Goal: Task Accomplishment & Management: Use online tool/utility

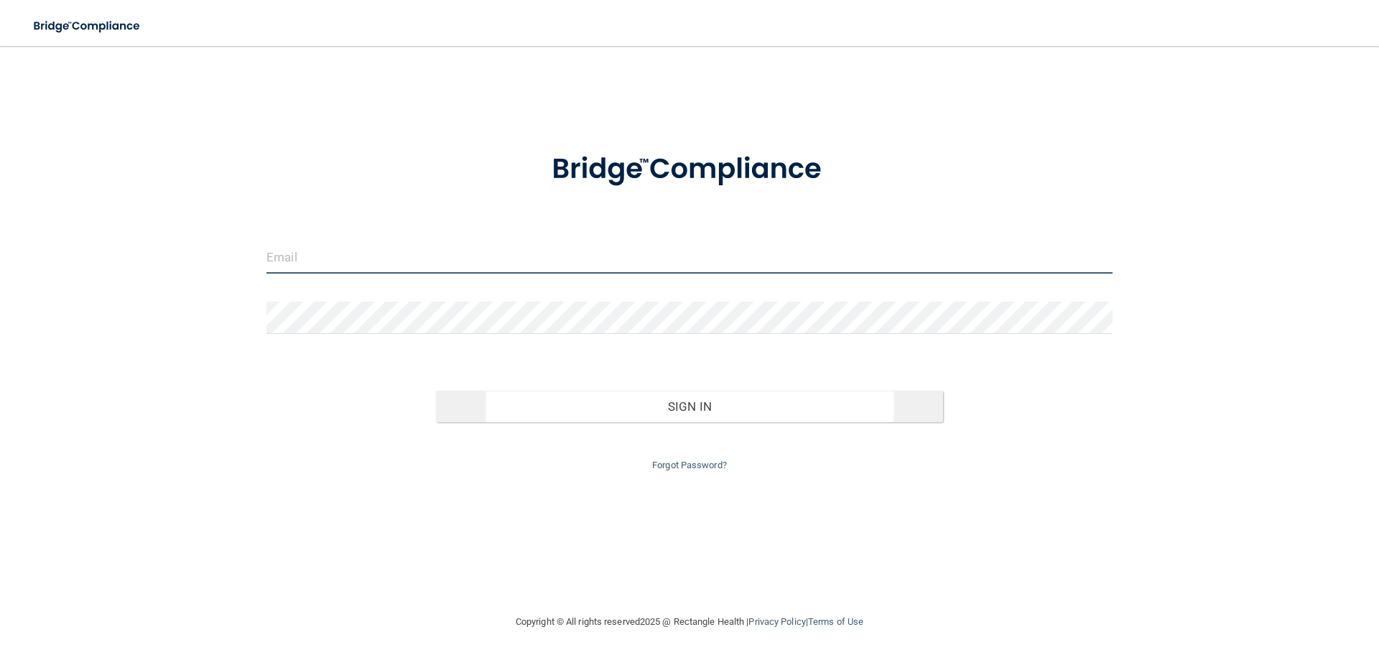
type input "[EMAIL_ADDRESS][DOMAIN_NAME]"
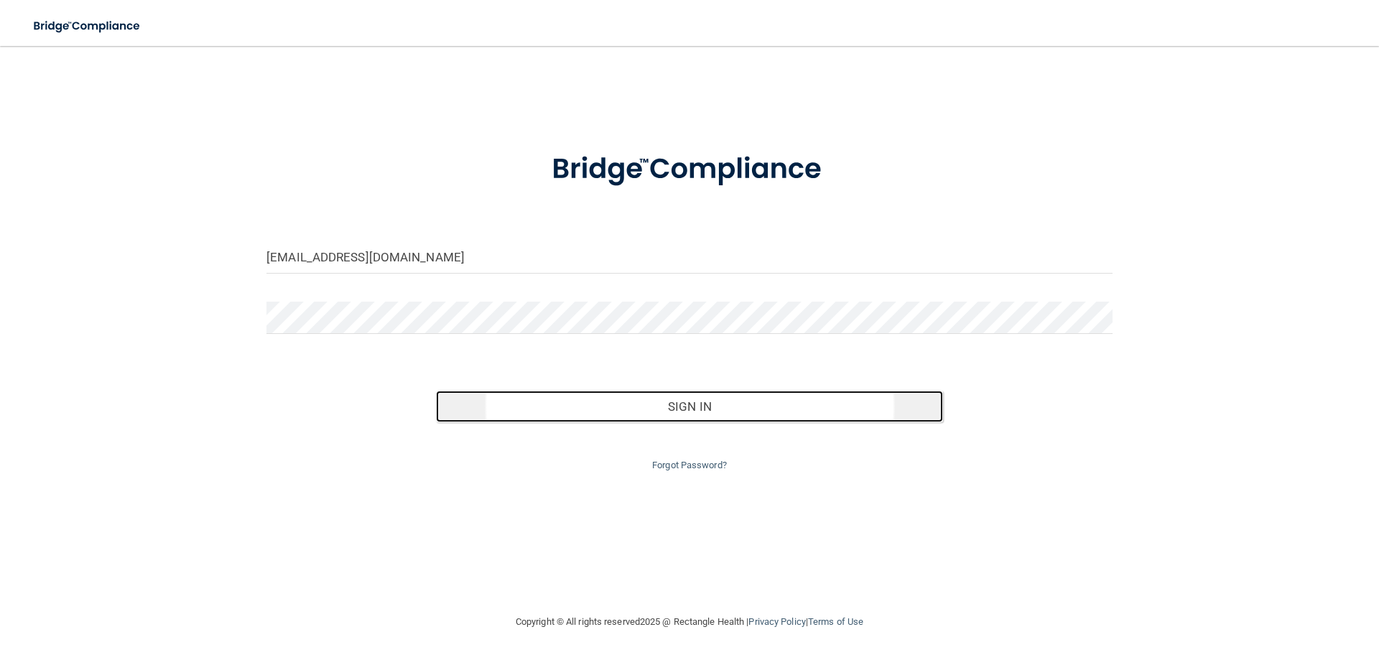
click at [726, 419] on button "Sign In" at bounding box center [690, 407] width 508 height 32
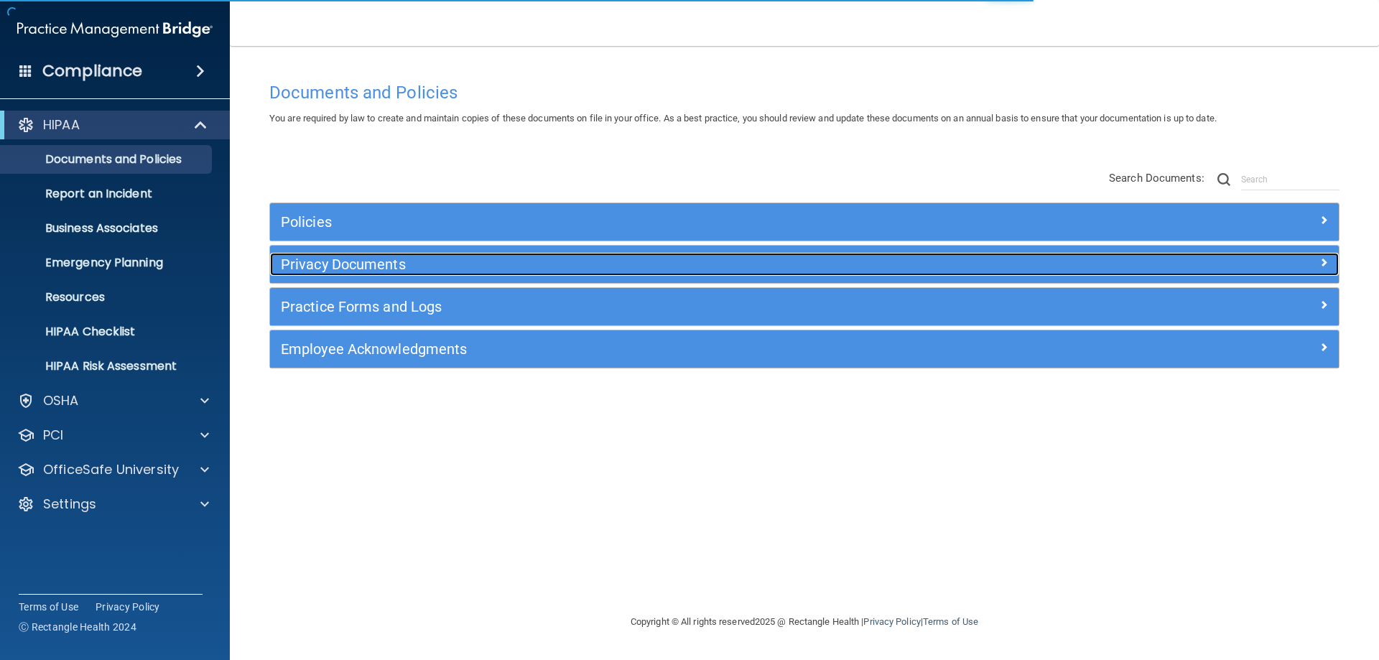
click at [365, 266] on h5 "Privacy Documents" at bounding box center [671, 264] width 780 height 16
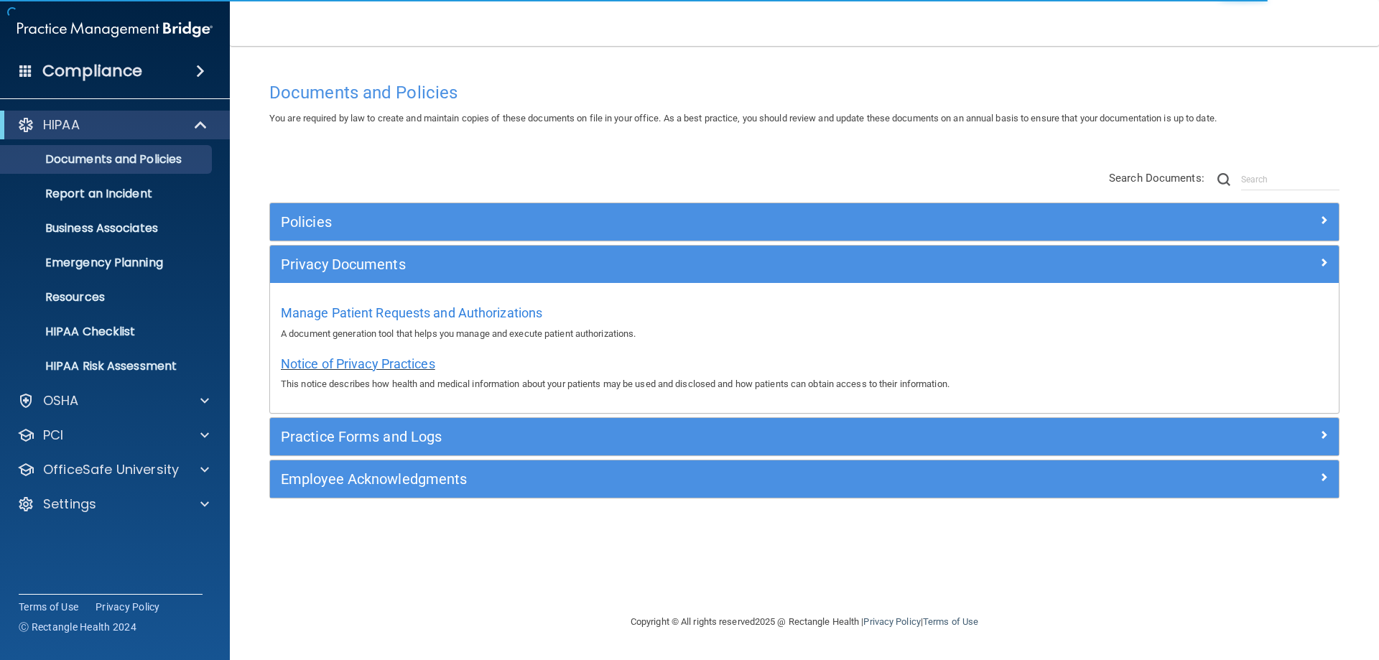
click at [342, 368] on span "Notice of Privacy Practices" at bounding box center [358, 363] width 154 height 15
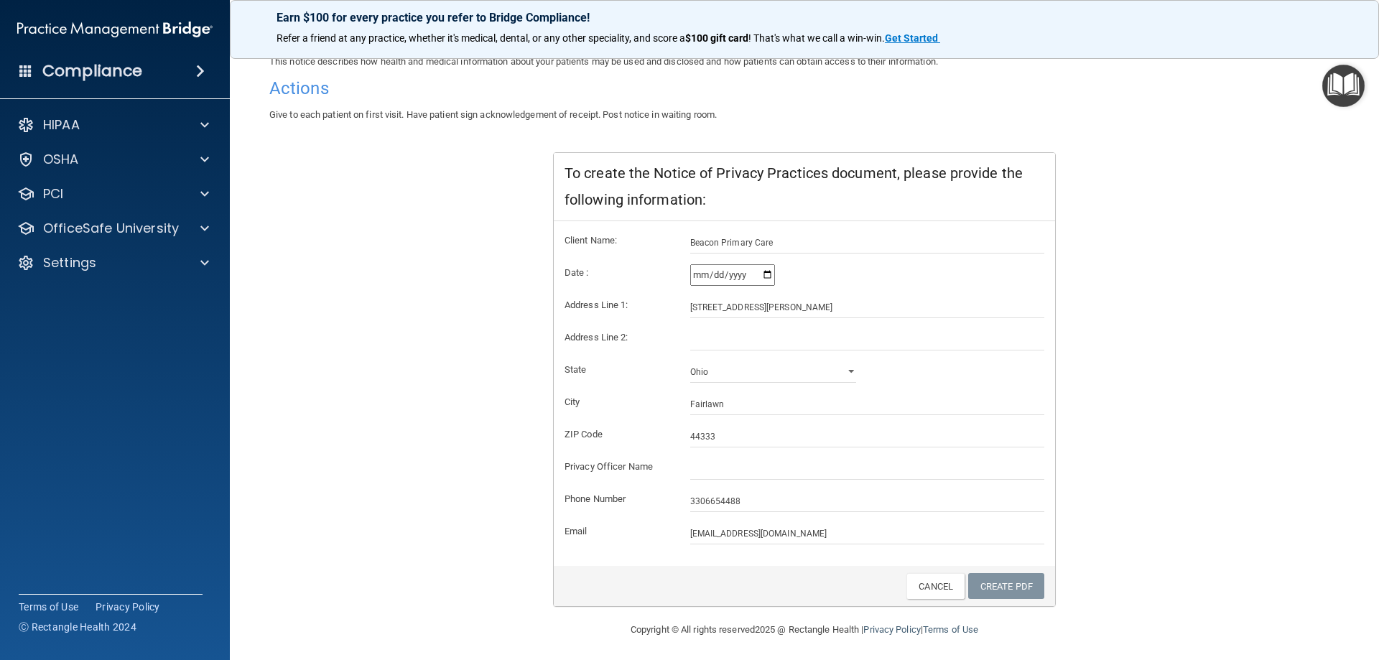
scroll to position [137, 0]
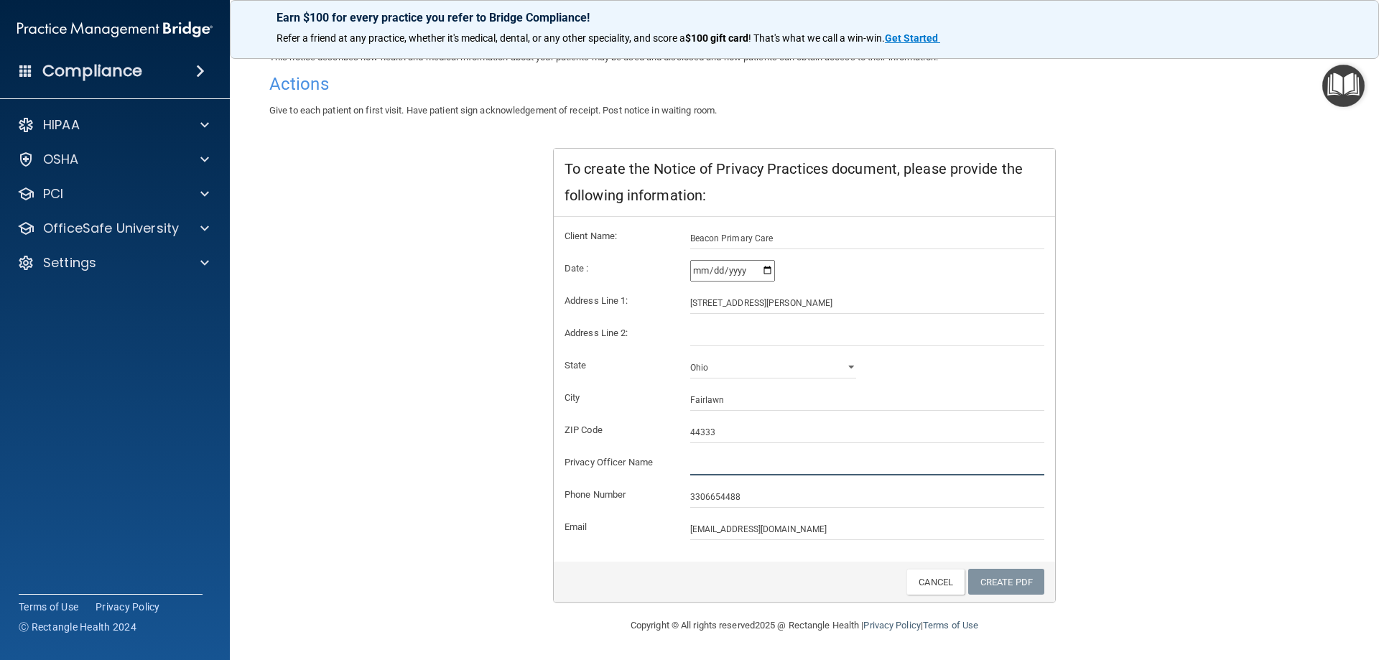
click at [697, 464] on input "text" at bounding box center [867, 465] width 355 height 22
click at [691, 462] on input "text" at bounding box center [867, 465] width 355 height 22
type input "f"
type input "[PERSON_NAME], MD"
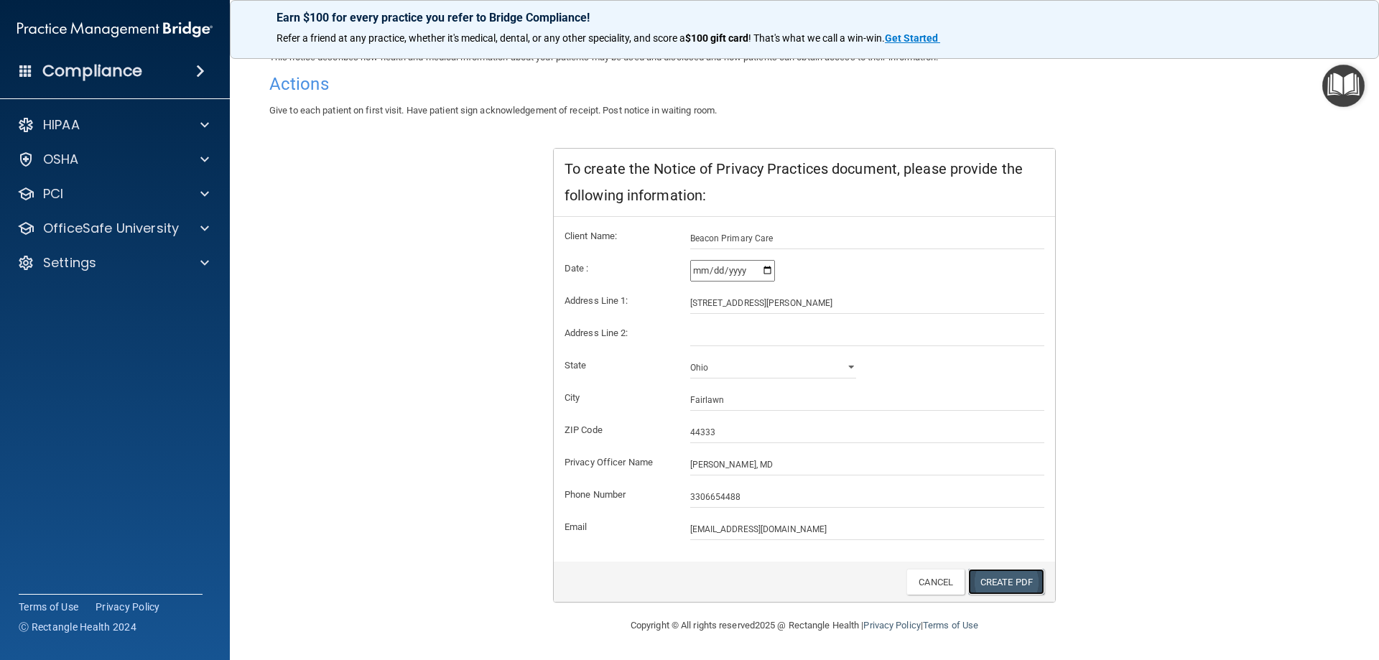
click at [1009, 582] on link "Create PDF" at bounding box center [1006, 582] width 76 height 27
